Goal: Transaction & Acquisition: Purchase product/service

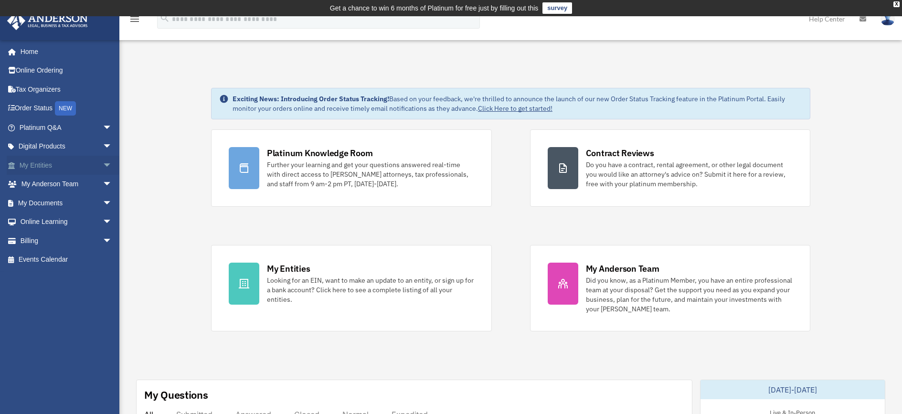
click at [43, 162] on link "My Entities arrow_drop_down" at bounding box center [67, 165] width 120 height 19
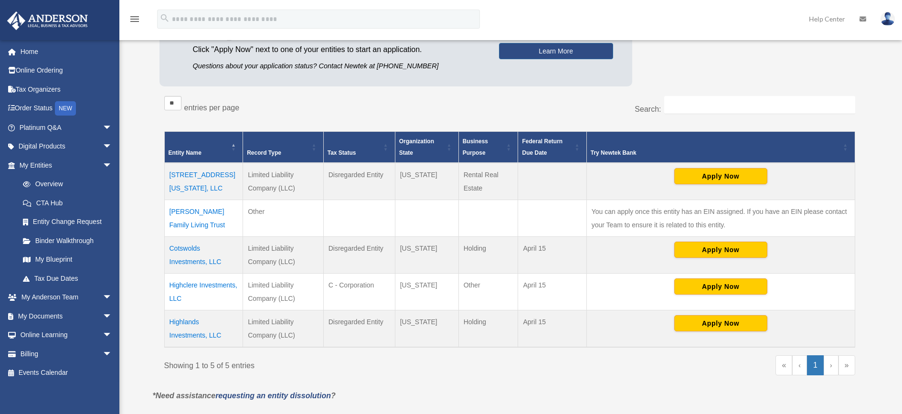
scroll to position [155, 0]
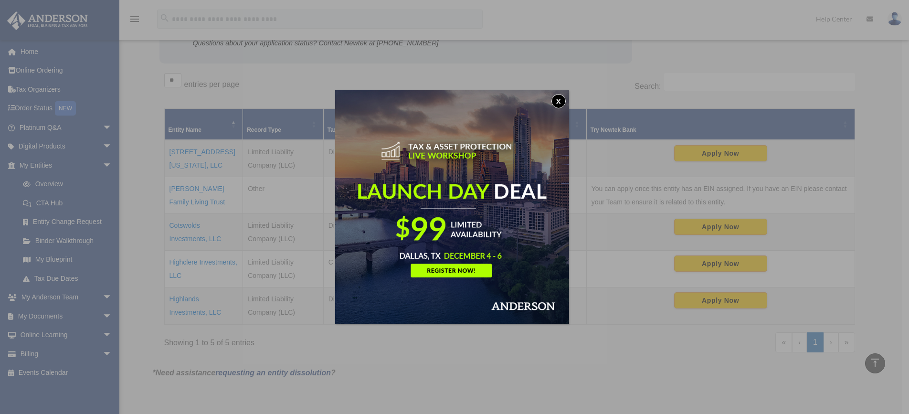
click at [564, 100] on button "x" at bounding box center [558, 101] width 14 height 14
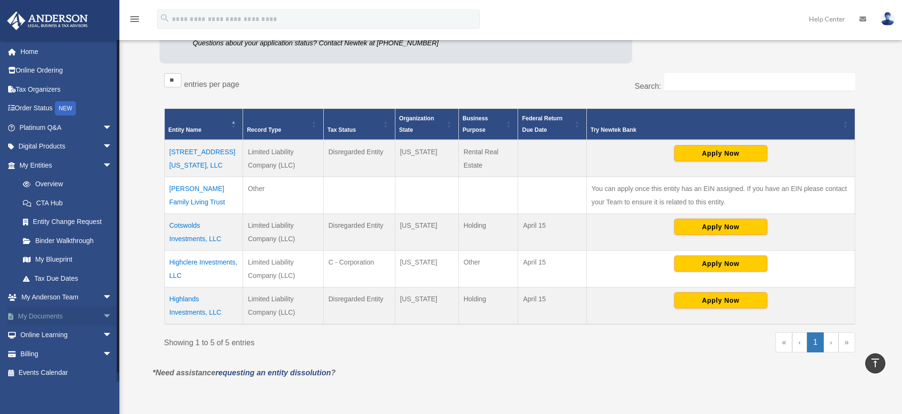
click at [49, 316] on link "My Documents arrow_drop_down" at bounding box center [67, 315] width 120 height 19
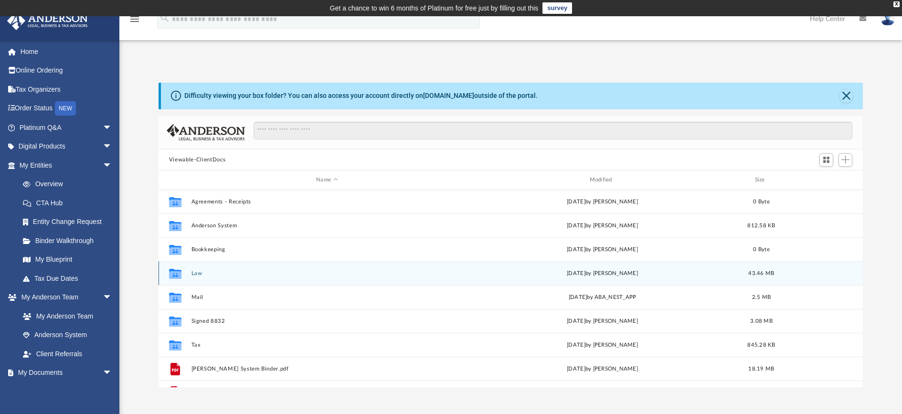
scroll to position [17, 0]
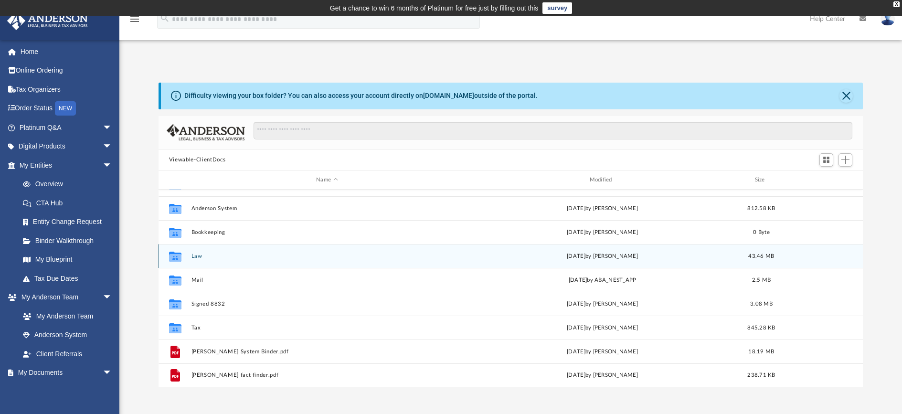
click at [200, 255] on button "Law" at bounding box center [326, 256] width 271 height 6
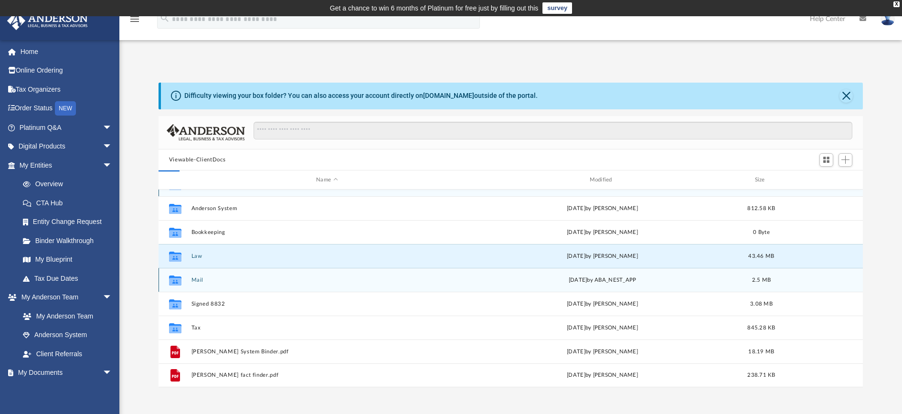
scroll to position [0, 0]
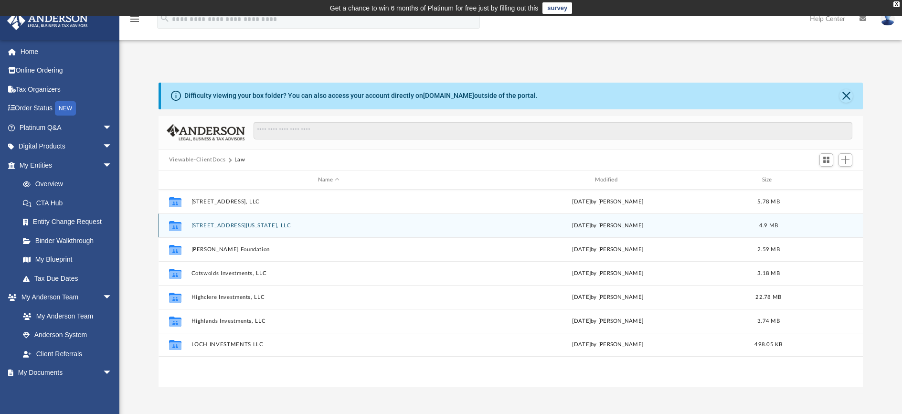
click at [171, 226] on icon "grid" at bounding box center [175, 227] width 12 height 8
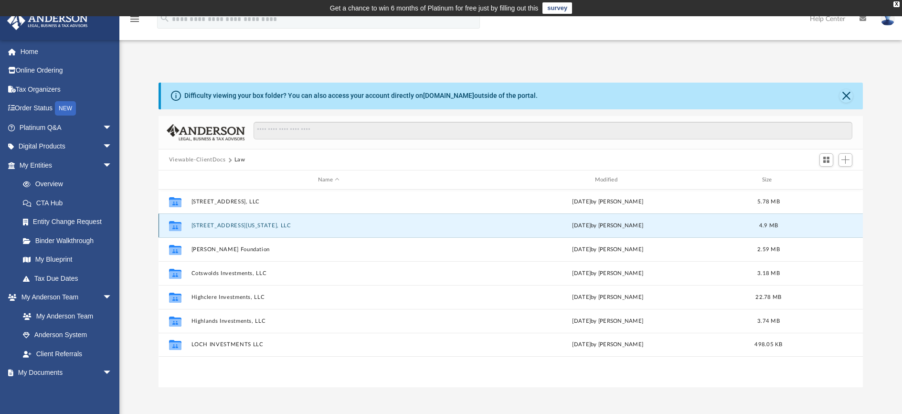
click at [209, 226] on button "[STREET_ADDRESS][US_STATE], LLC" at bounding box center [328, 225] width 275 height 6
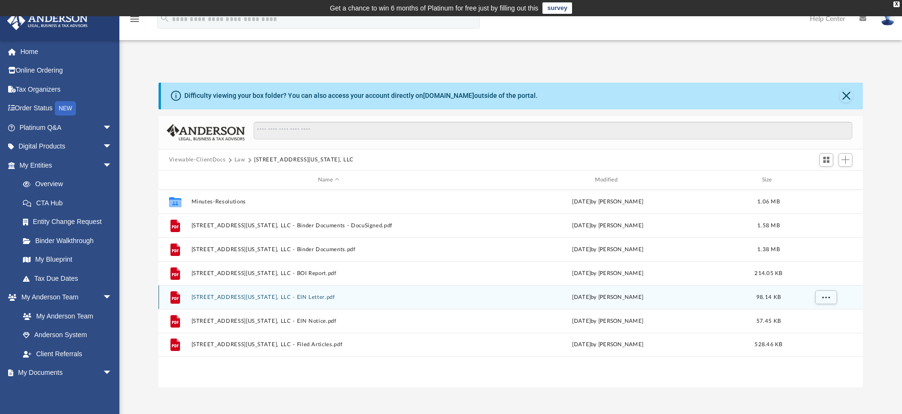
click at [238, 295] on button "3079 Montana Terrace Rd, LLC - EIN Letter.pdf" at bounding box center [328, 297] width 275 height 6
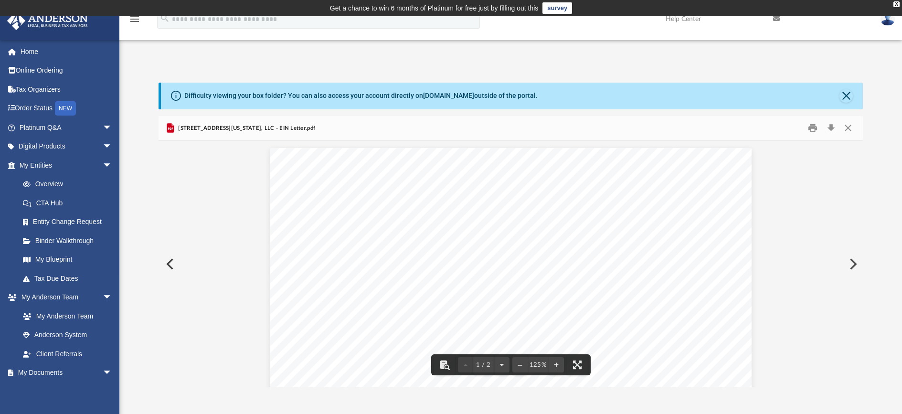
drag, startPoint x: 578, startPoint y: 241, endPoint x: 605, endPoint y: 244, distance: 27.9
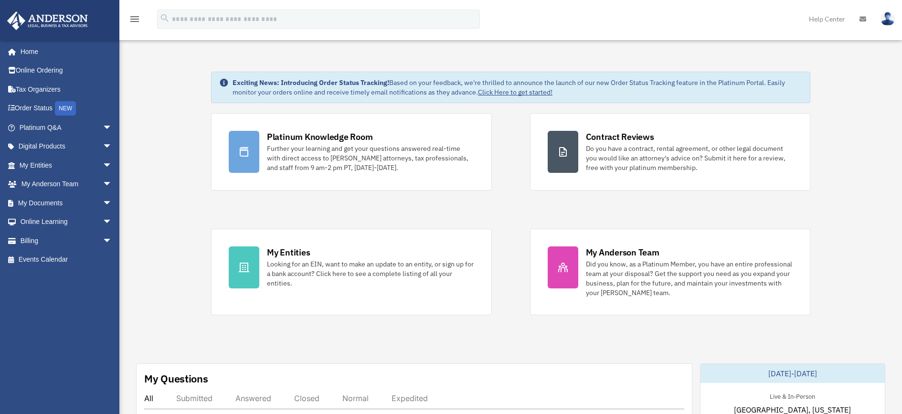
click at [731, 7] on div "menu search Site Menu add [EMAIL_ADDRESS][DOMAIN_NAME] My Profile Reset Passwor…" at bounding box center [450, 23] width 887 height 32
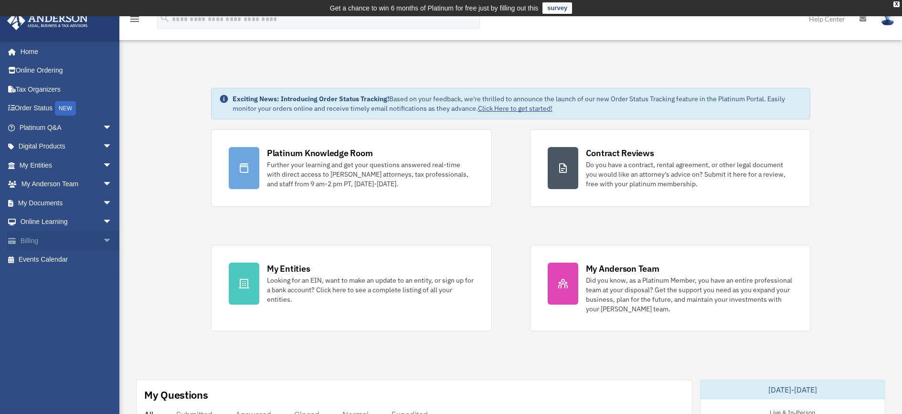
click at [41, 238] on link "Billing arrow_drop_down" at bounding box center [67, 240] width 120 height 19
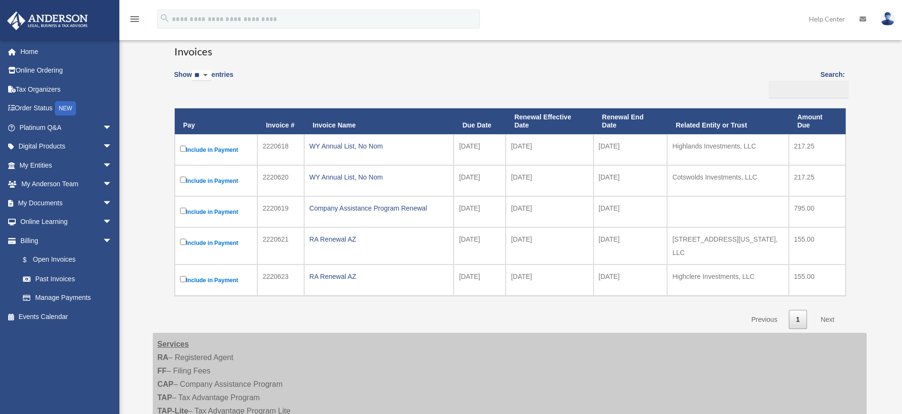
scroll to position [95, 0]
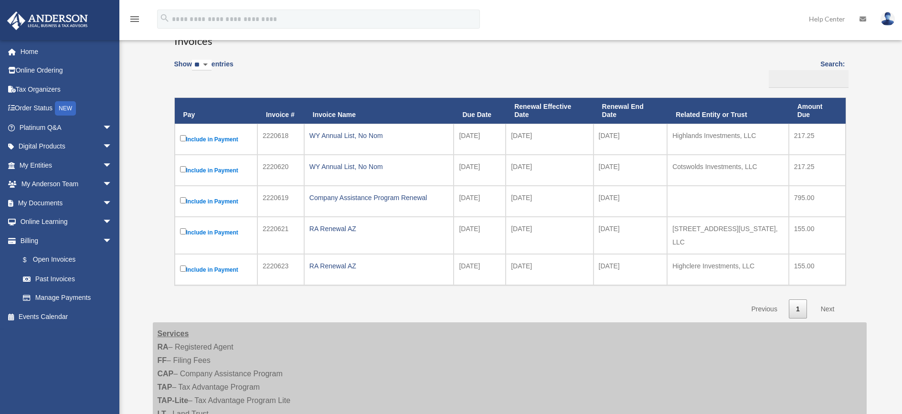
click at [185, 209] on td "Include in Payment" at bounding box center [216, 201] width 83 height 31
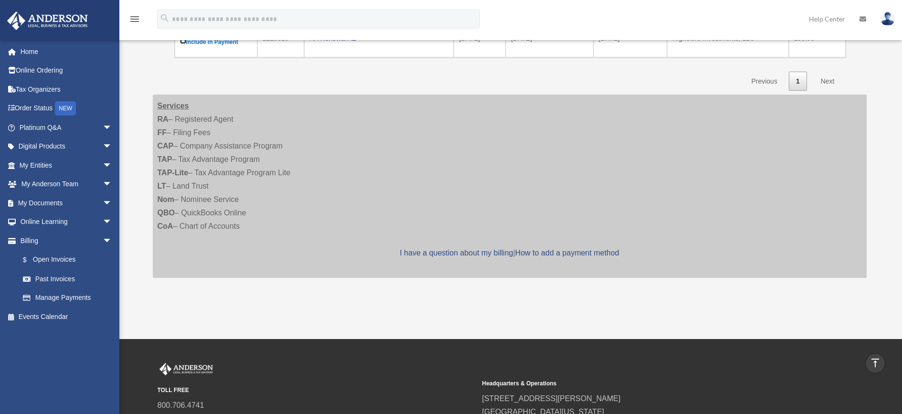
scroll to position [191, 0]
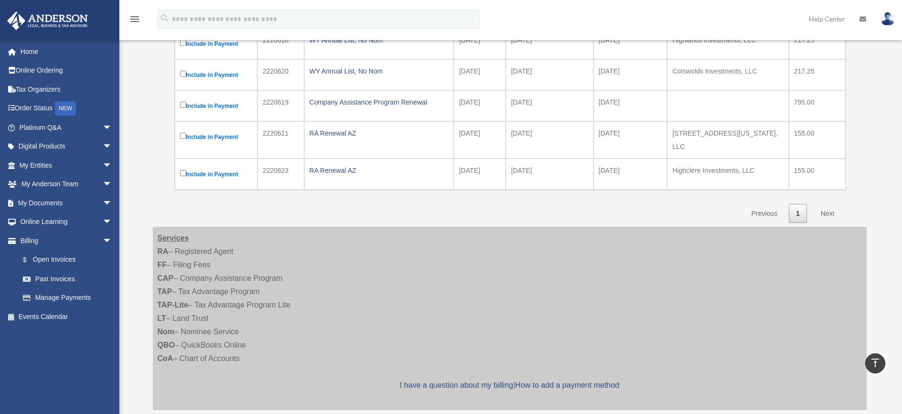
click at [826, 206] on link "Next" at bounding box center [827, 214] width 28 height 20
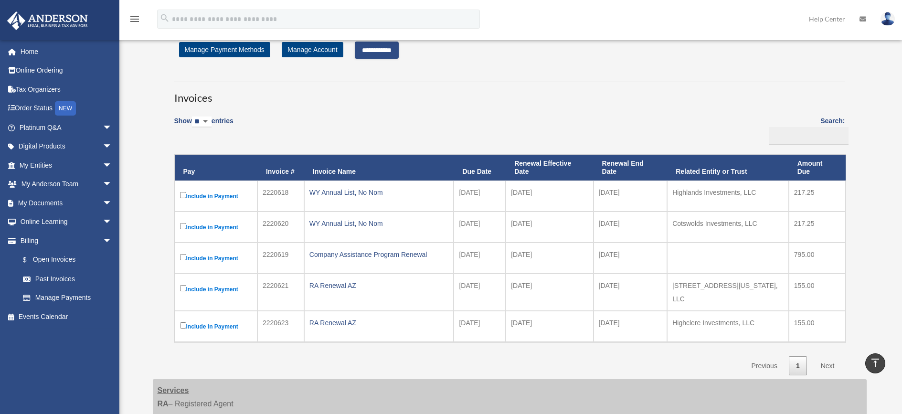
scroll to position [0, 0]
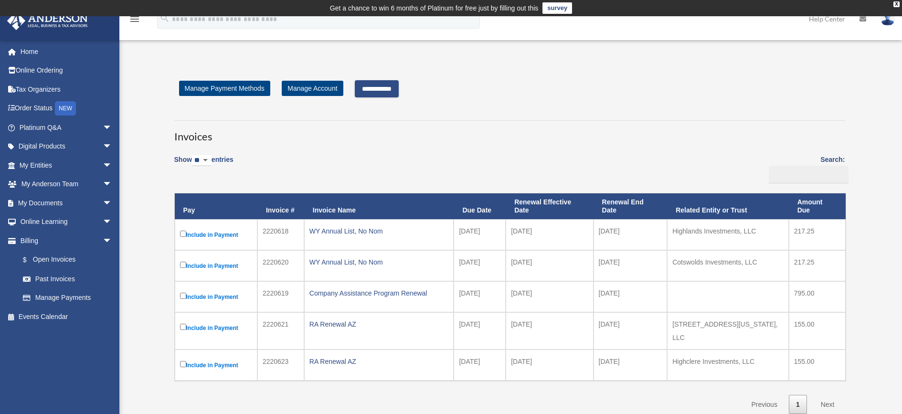
click at [383, 90] on input "**********" at bounding box center [377, 88] width 44 height 17
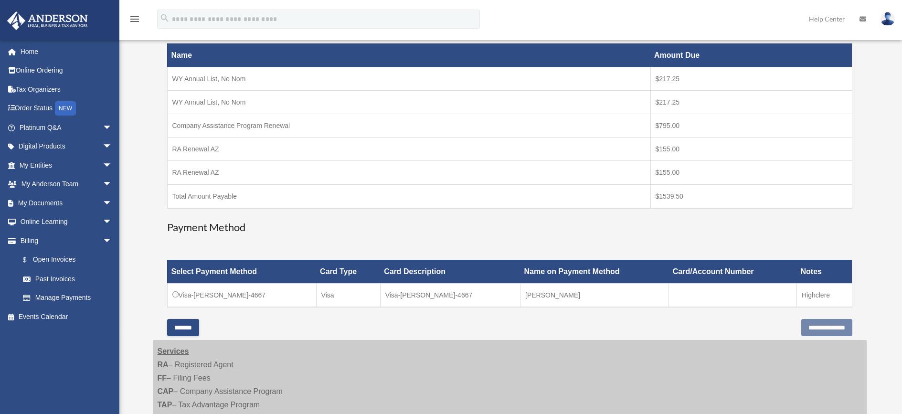
scroll to position [239, 0]
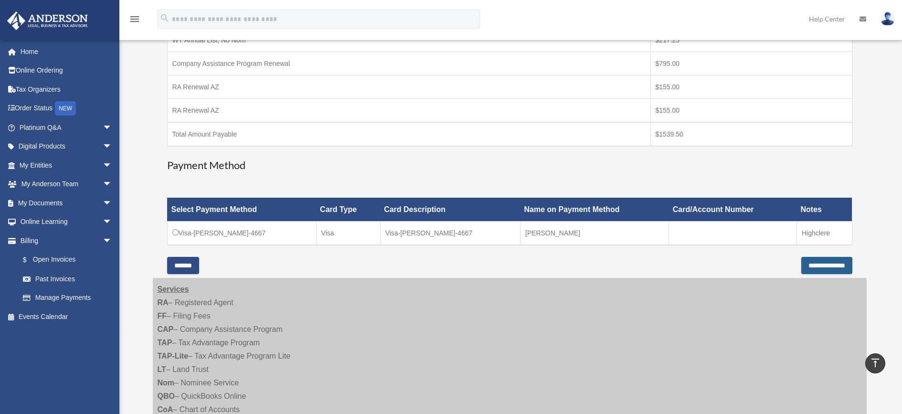
click at [822, 268] on input "**********" at bounding box center [826, 265] width 51 height 17
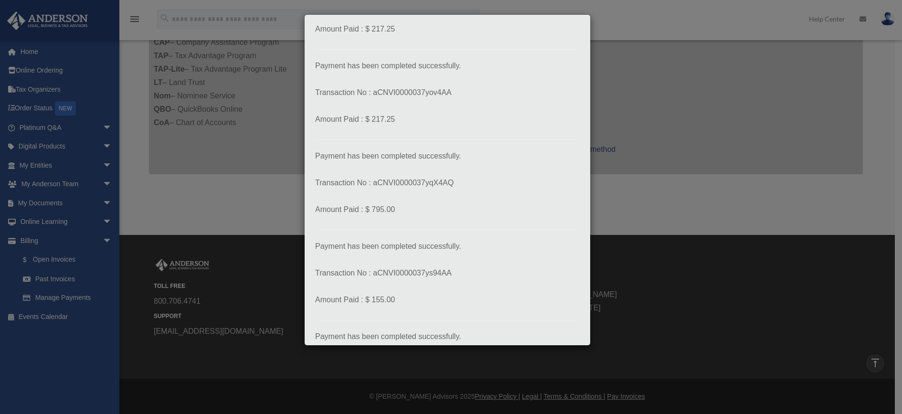
scroll to position [204, 0]
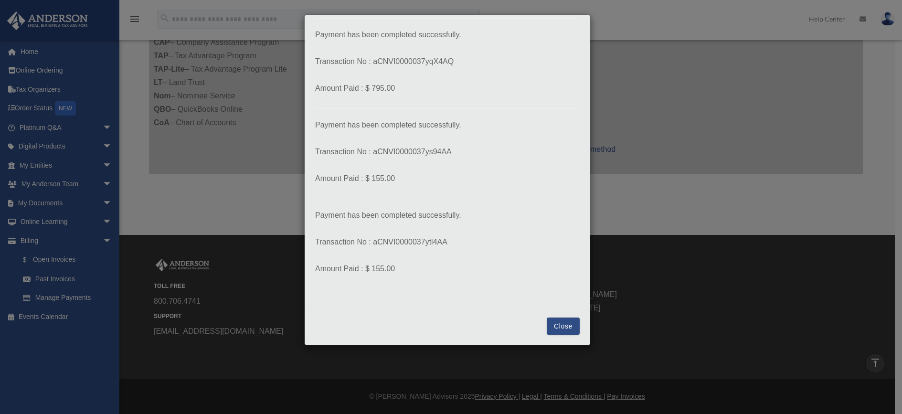
click at [562, 331] on button "Close" at bounding box center [563, 325] width 33 height 17
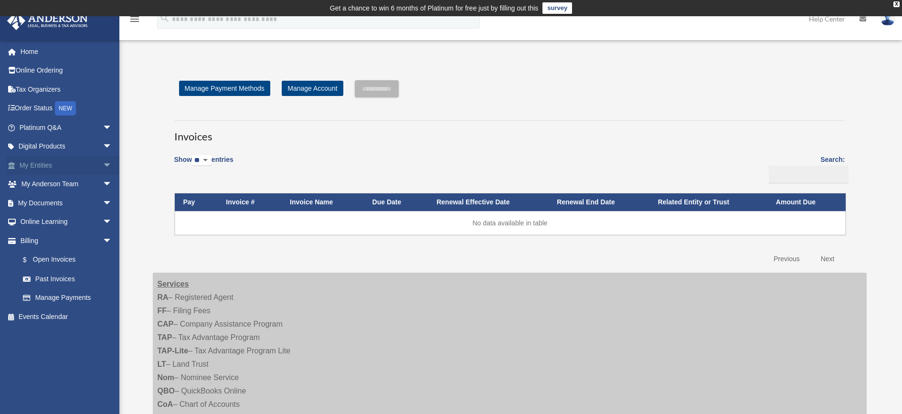
click at [39, 166] on link "My Entities arrow_drop_down" at bounding box center [67, 165] width 120 height 19
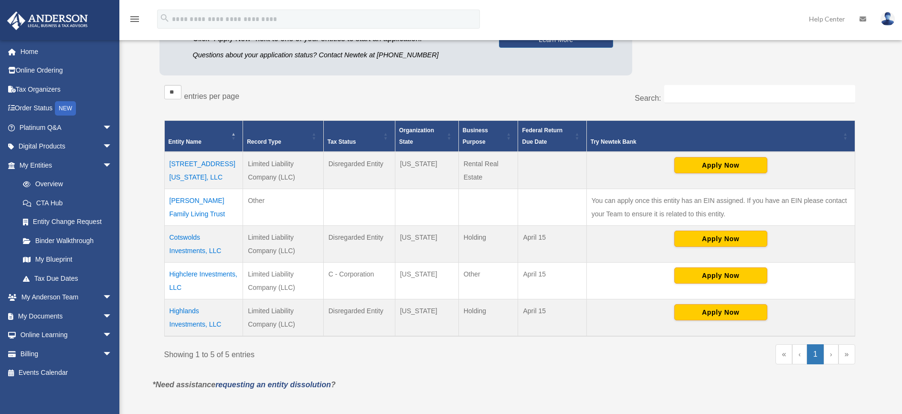
scroll to position [143, 0]
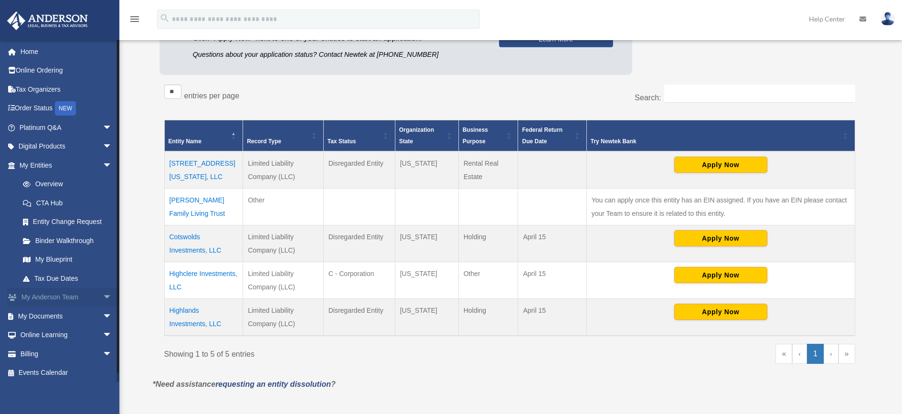
click at [62, 298] on link "My [PERSON_NAME] Team arrow_drop_down" at bounding box center [67, 297] width 120 height 19
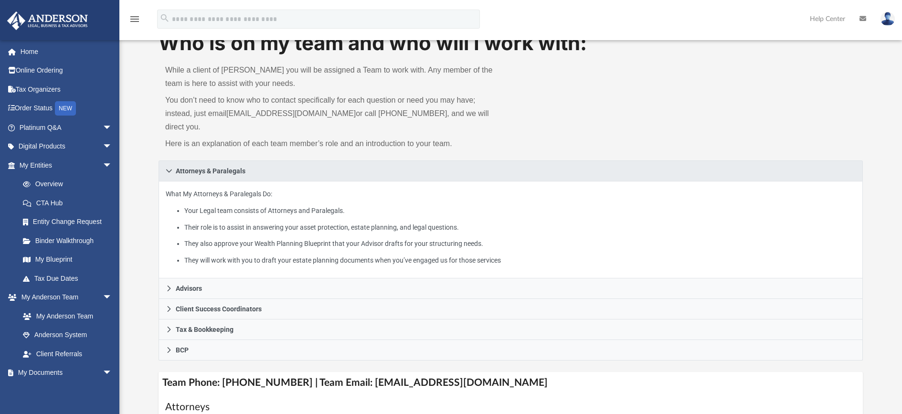
scroll to position [239, 0]
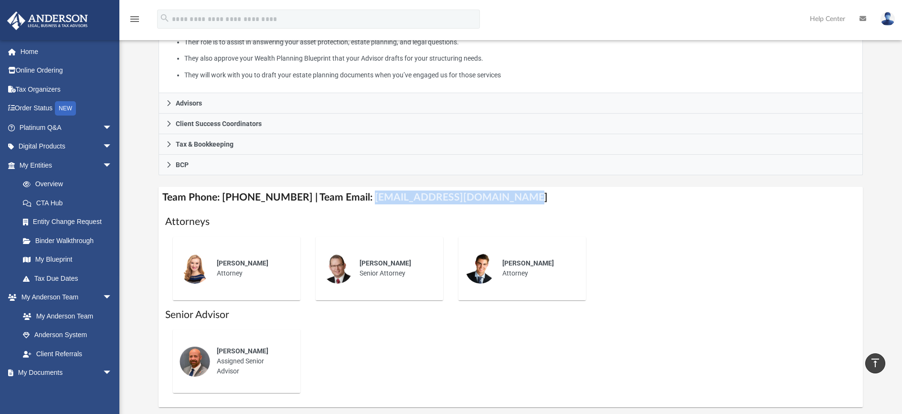
drag, startPoint x: 356, startPoint y: 179, endPoint x: 519, endPoint y: 188, distance: 163.5
click at [519, 188] on h4 "Team Phone: [PHONE_NUMBER] | Team Email: [EMAIL_ADDRESS][DOMAIN_NAME]" at bounding box center [510, 197] width 704 height 21
copy h4 "myteam@andersonadvisors.com"
